Goal: Transaction & Acquisition: Download file/media

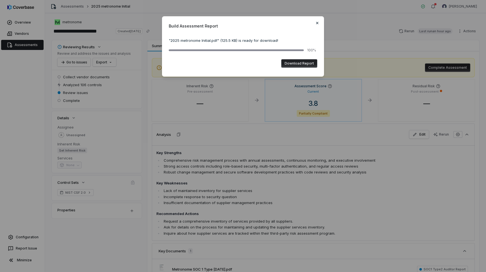
click at [316, 25] on icon "button" at bounding box center [317, 23] width 4 height 4
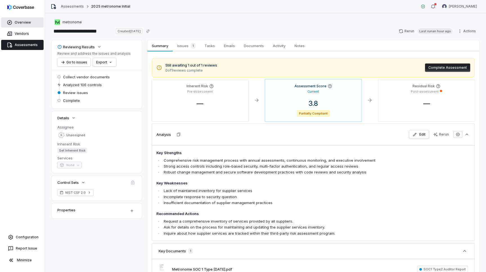
click at [27, 20] on link "Overview" at bounding box center [22, 22] width 42 height 10
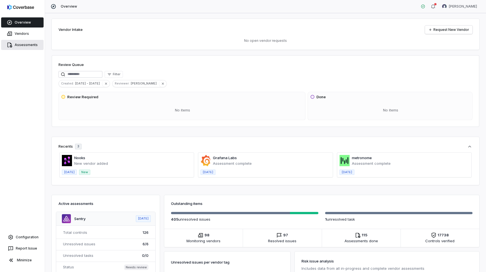
click at [31, 49] on link "Assessments" at bounding box center [22, 45] width 42 height 10
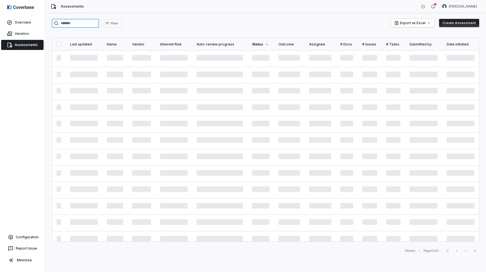
click at [87, 25] on input "search" at bounding box center [75, 23] width 47 height 9
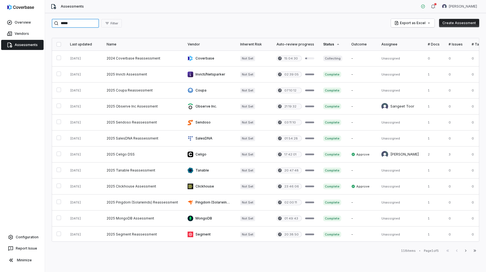
type input "*****"
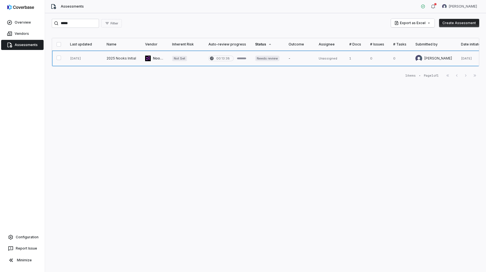
click at [116, 59] on link at bounding box center [121, 59] width 39 height 16
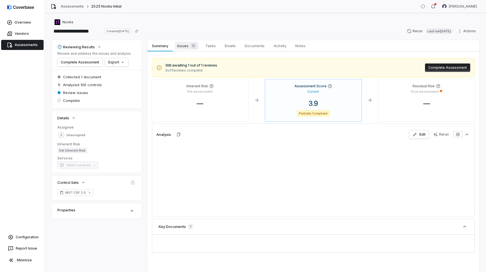
click at [184, 48] on span "Issues 0" at bounding box center [187, 46] width 24 height 8
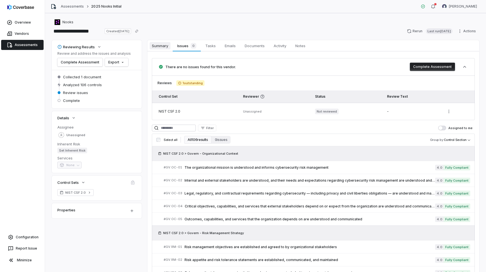
click at [157, 44] on span "Summary" at bounding box center [160, 45] width 21 height 7
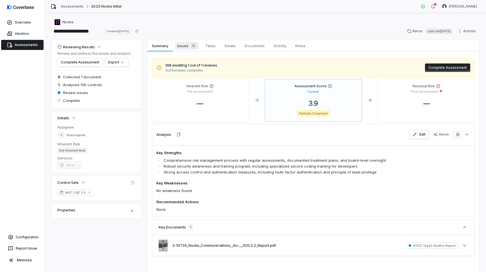
click at [186, 44] on span "Issues 0" at bounding box center [187, 46] width 24 height 8
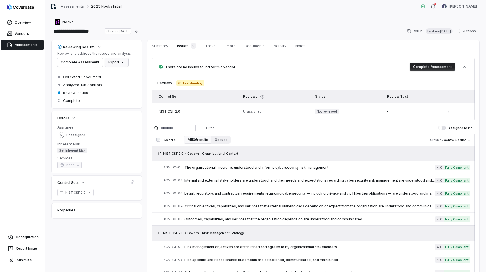
click at [117, 59] on html "**********" at bounding box center [243, 136] width 486 height 272
click at [127, 74] on div "Export as PDF" at bounding box center [125, 74] width 40 height 9
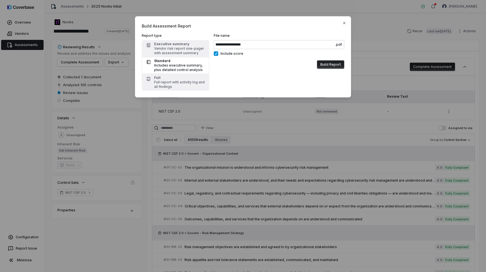
click at [331, 64] on button "Build Report" at bounding box center [330, 64] width 27 height 8
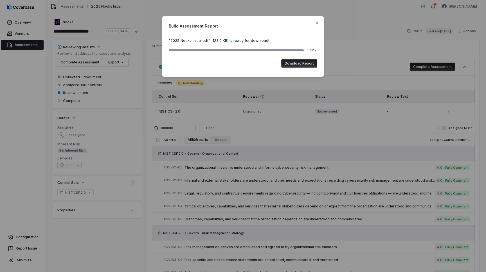
click at [303, 66] on button "Download Report" at bounding box center [299, 63] width 36 height 8
click at [317, 23] on icon "button" at bounding box center [317, 23] width 2 height 2
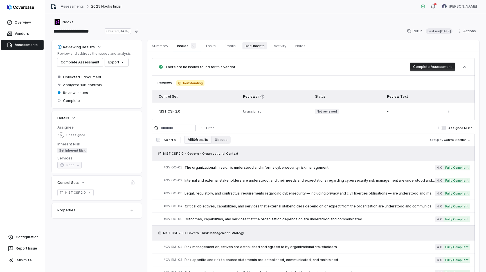
click at [259, 49] on link "Documents Documents" at bounding box center [254, 45] width 29 height 11
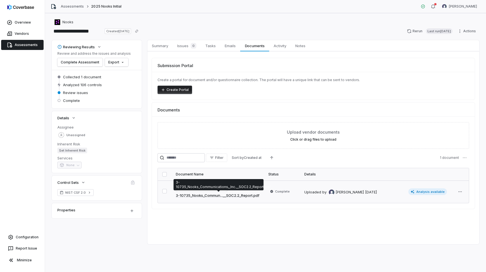
click at [202, 196] on link "3-10735_Nooks_Commun...__SOC2.2_Report.pdf" at bounding box center [217, 196] width 83 height 6
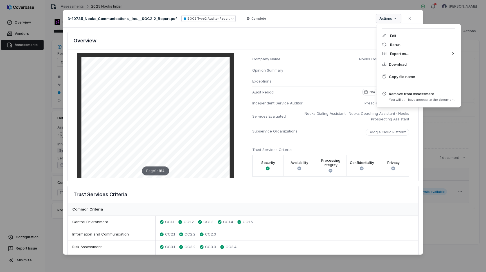
click at [384, 19] on div "Document Preview 3-10735_Nooks_Communications,_Inc.__SOC2.2_Report.pdf SOC2 Typ…" at bounding box center [243, 136] width 486 height 270
click at [396, 67] on span "Download" at bounding box center [398, 65] width 18 height 6
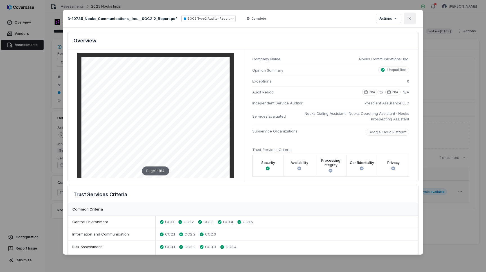
click at [411, 21] on button "Close" at bounding box center [410, 19] width 12 height 12
